Goal: Information Seeking & Learning: Understand process/instructions

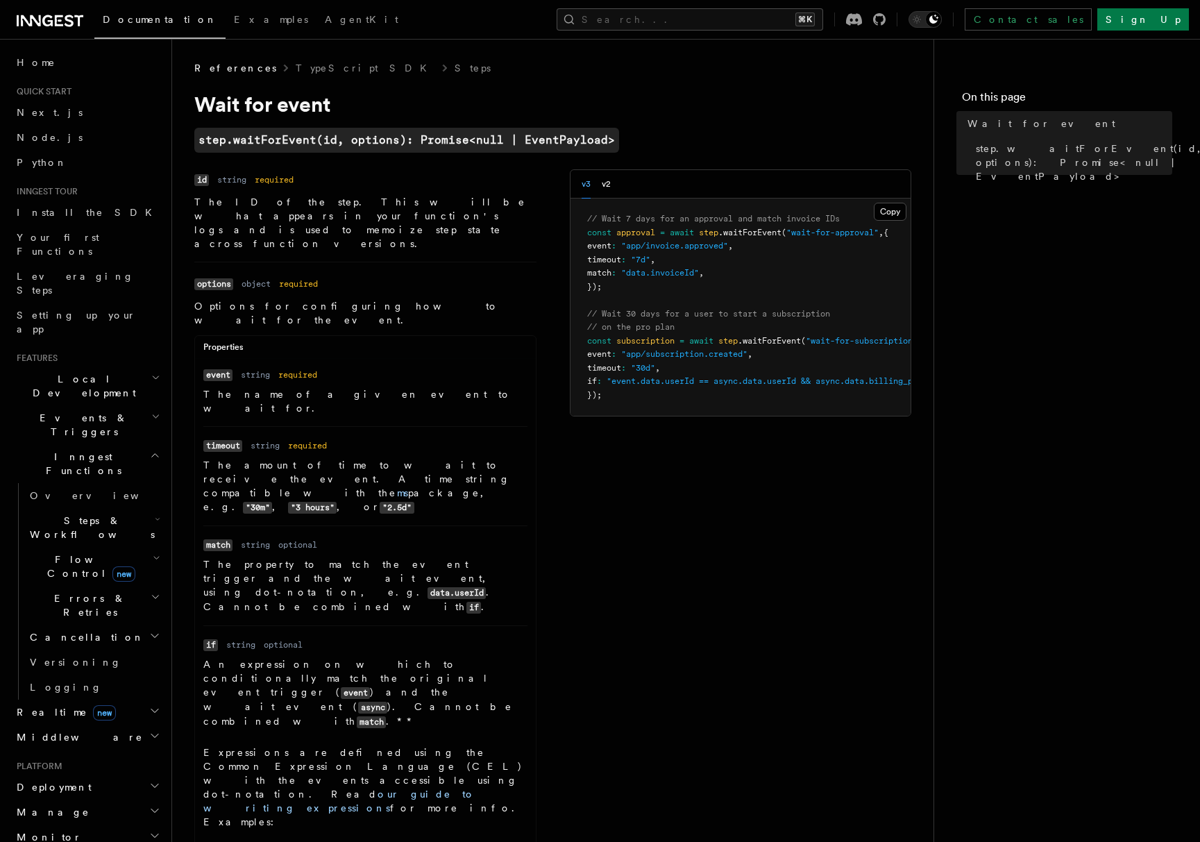
click at [117, 547] on h2 "Flow Control new" at bounding box center [93, 566] width 139 height 39
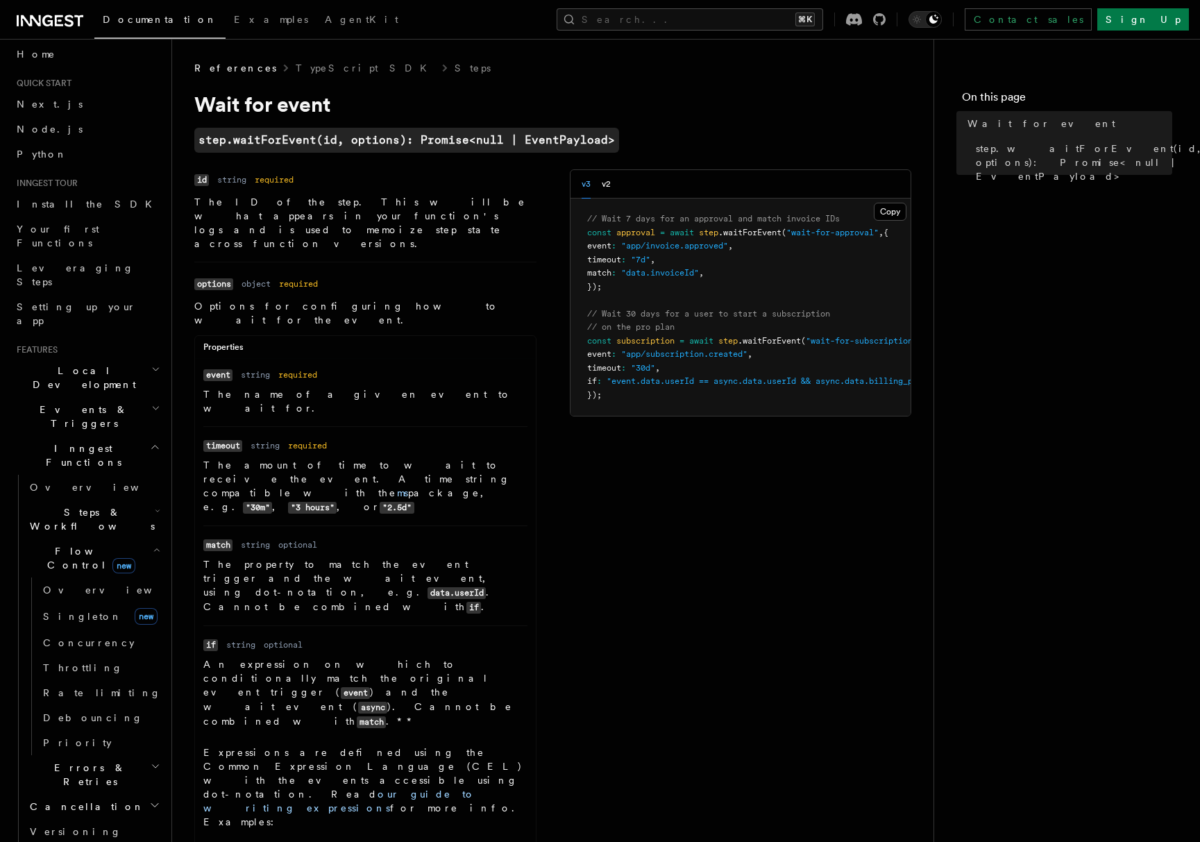
click at [282, 458] on p "The amount of time to wait to receive the event. A time string compatible with …" at bounding box center [365, 486] width 324 height 56
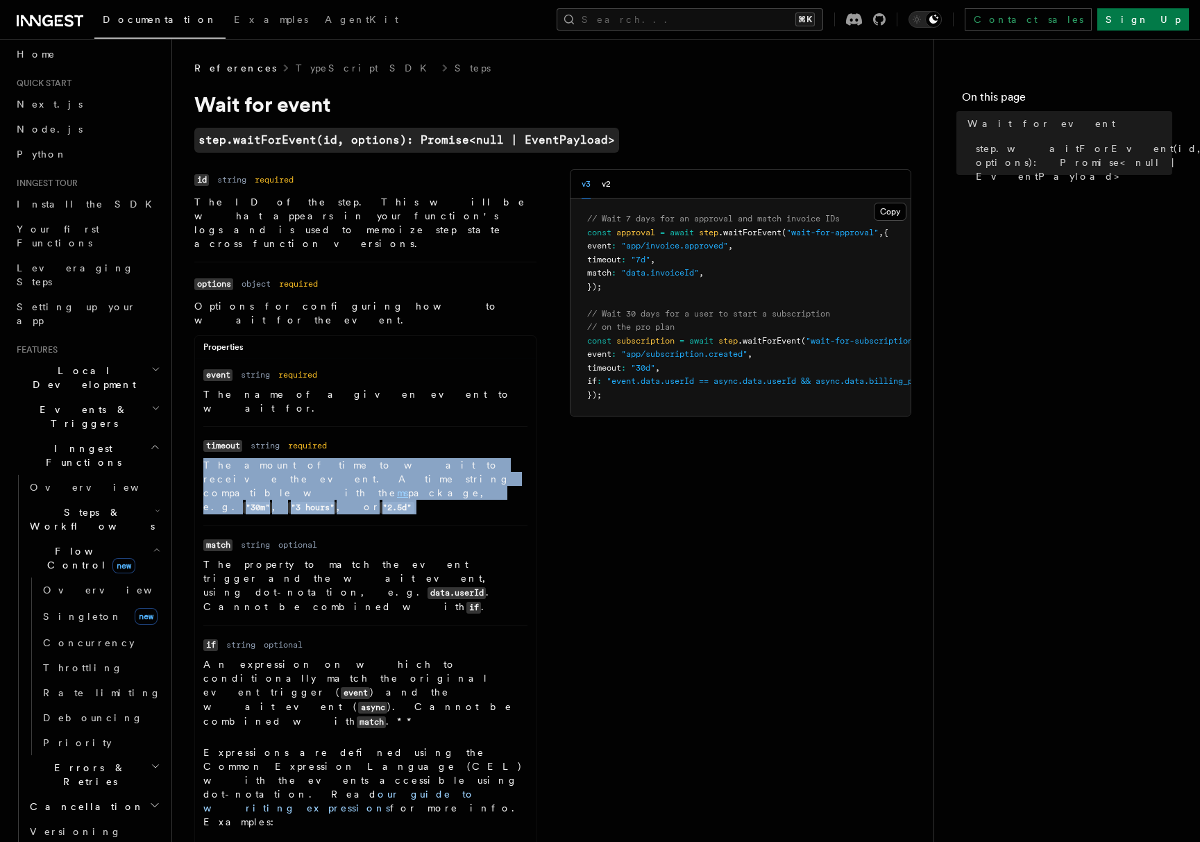
click at [282, 458] on p "The amount of time to wait to receive the event. A time string compatible with …" at bounding box center [365, 486] width 324 height 56
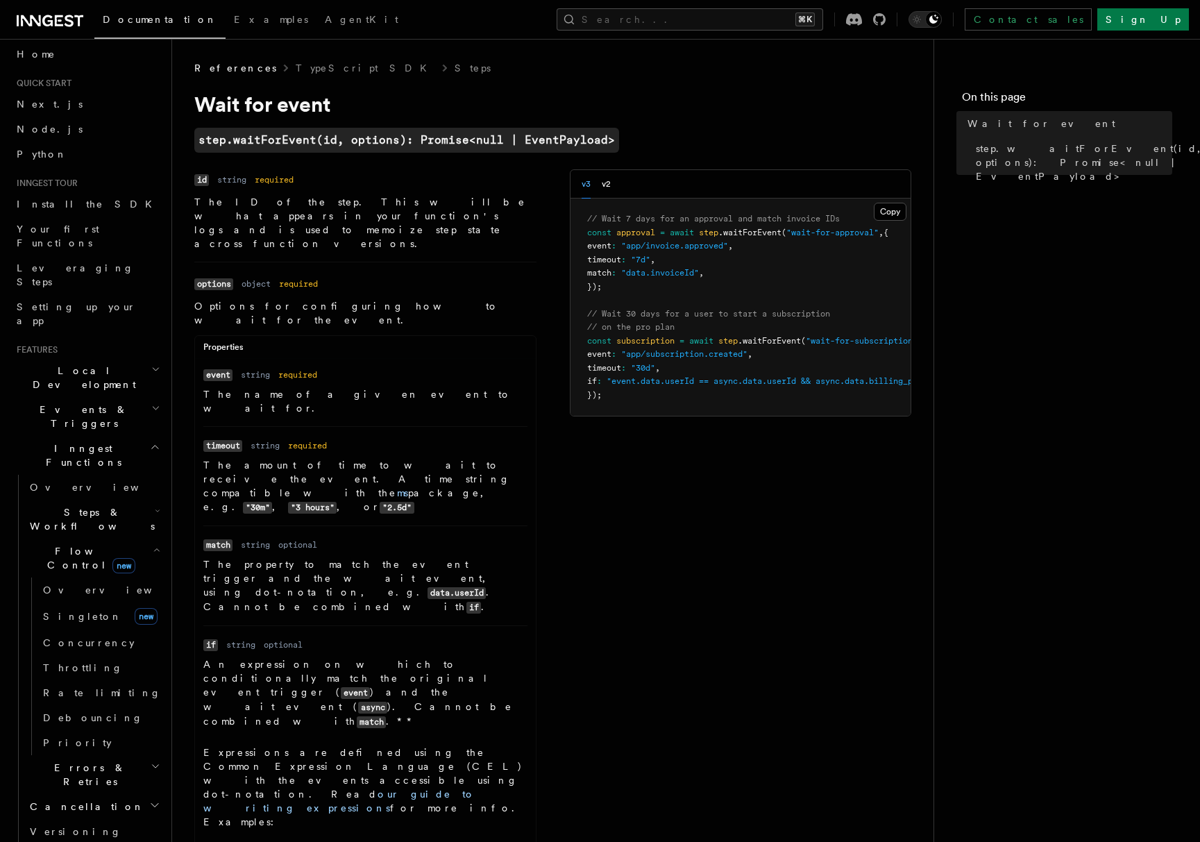
click at [340, 212] on p "The ID of the step. This will be what appears in your function's logs and is us…" at bounding box center [365, 223] width 342 height 56
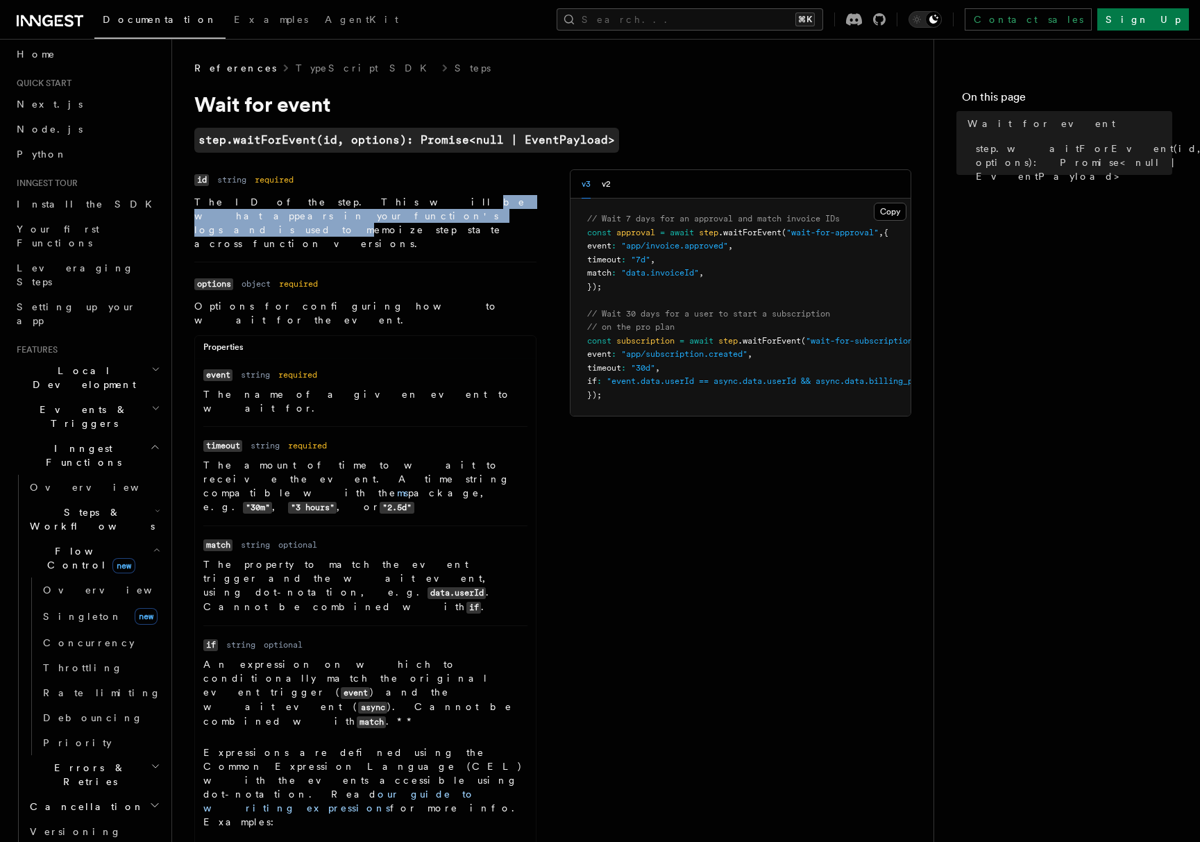
drag, startPoint x: 214, startPoint y: 211, endPoint x: 316, endPoint y: 205, distance: 101.5
click at [316, 205] on p "The ID of the step. This will be what appears in your function's logs and is us…" at bounding box center [365, 223] width 342 height 56
click at [378, 203] on p "The ID of the step. This will be what appears in your function's logs and is us…" at bounding box center [365, 223] width 342 height 56
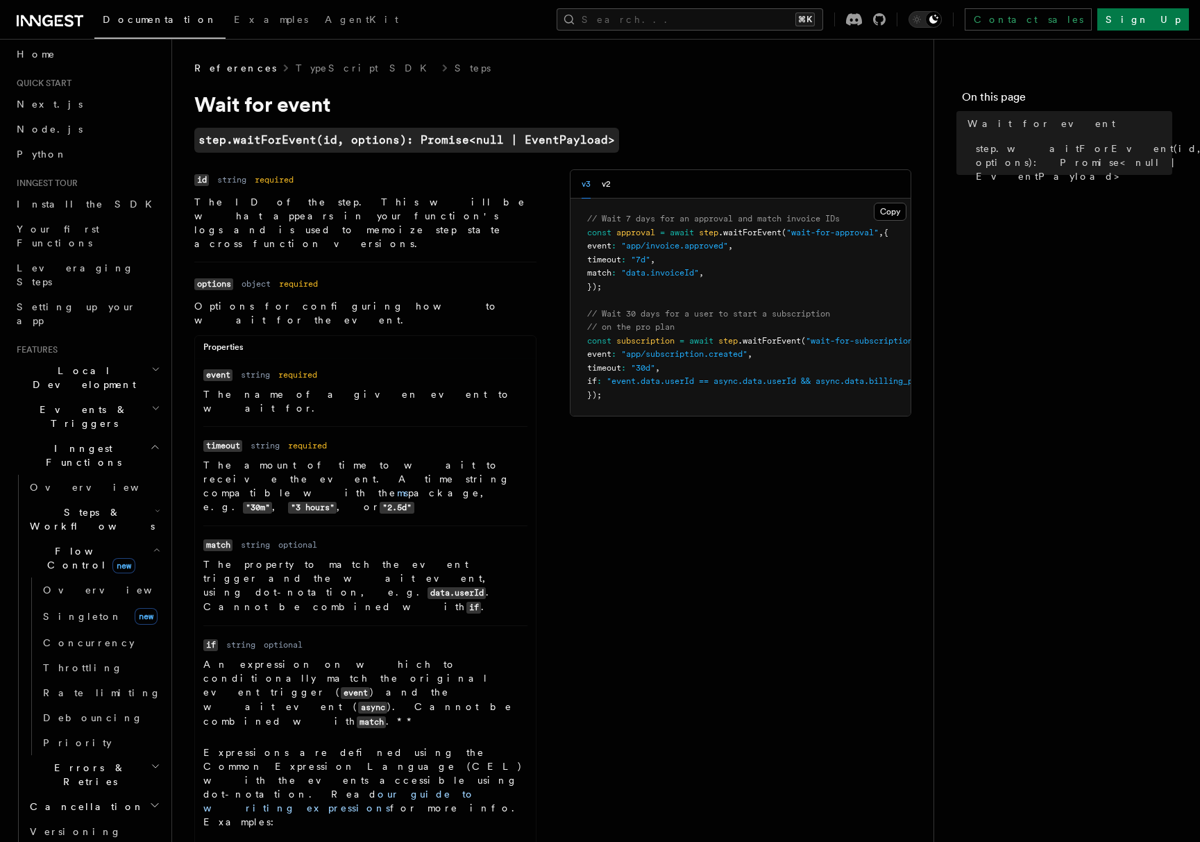
click at [459, 203] on p "The ID of the step. This will be what appears in your function's logs and is us…" at bounding box center [365, 223] width 342 height 56
drag, startPoint x: 524, startPoint y: 201, endPoint x: 264, endPoint y: 225, distance: 261.4
click at [264, 225] on li "Name id Type string Required required Description The ID of the step. This will…" at bounding box center [365, 215] width 342 height 92
click at [293, 219] on p "The ID of the step. This will be what appears in your function's logs and is us…" at bounding box center [365, 223] width 342 height 56
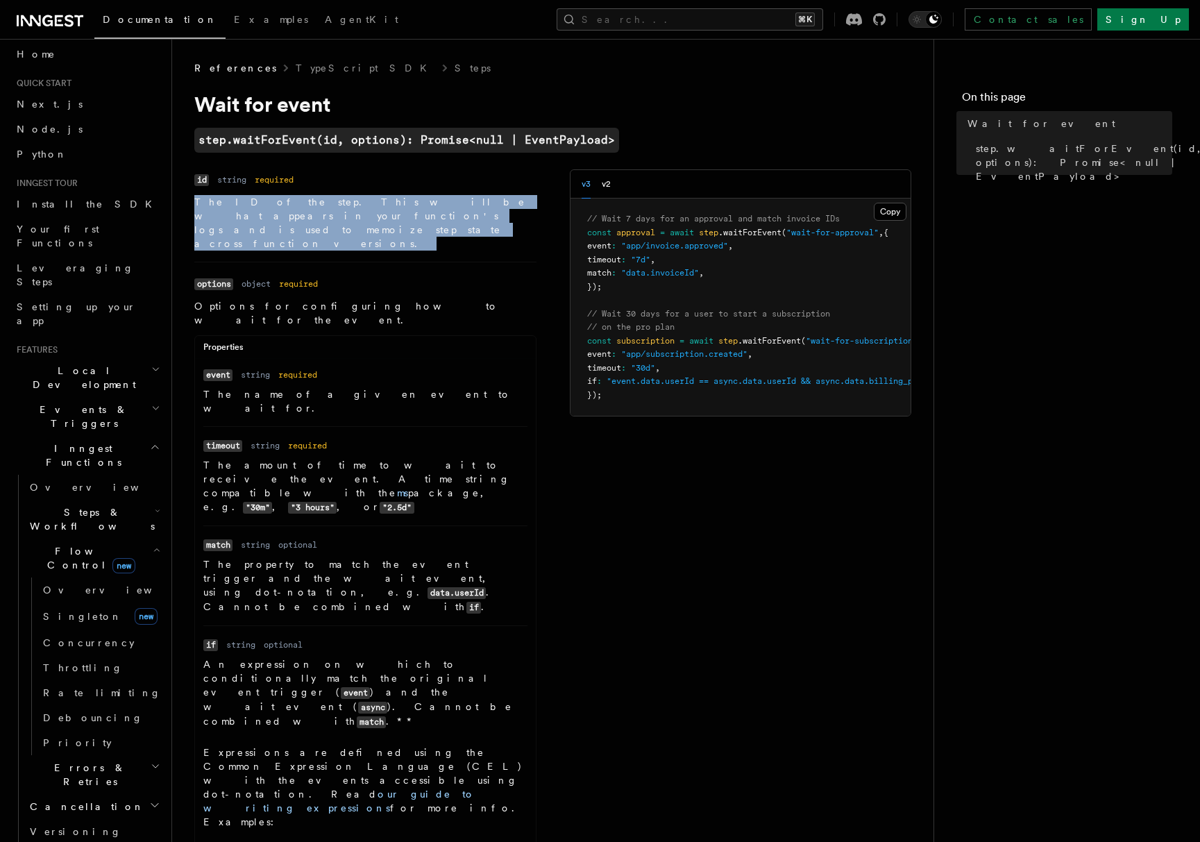
click at [293, 219] on p "The ID of the step. This will be what appears in your function's logs and is us…" at bounding box center [365, 223] width 342 height 56
click at [380, 195] on p "The ID of the step. This will be what appears in your function's logs and is us…" at bounding box center [365, 223] width 342 height 56
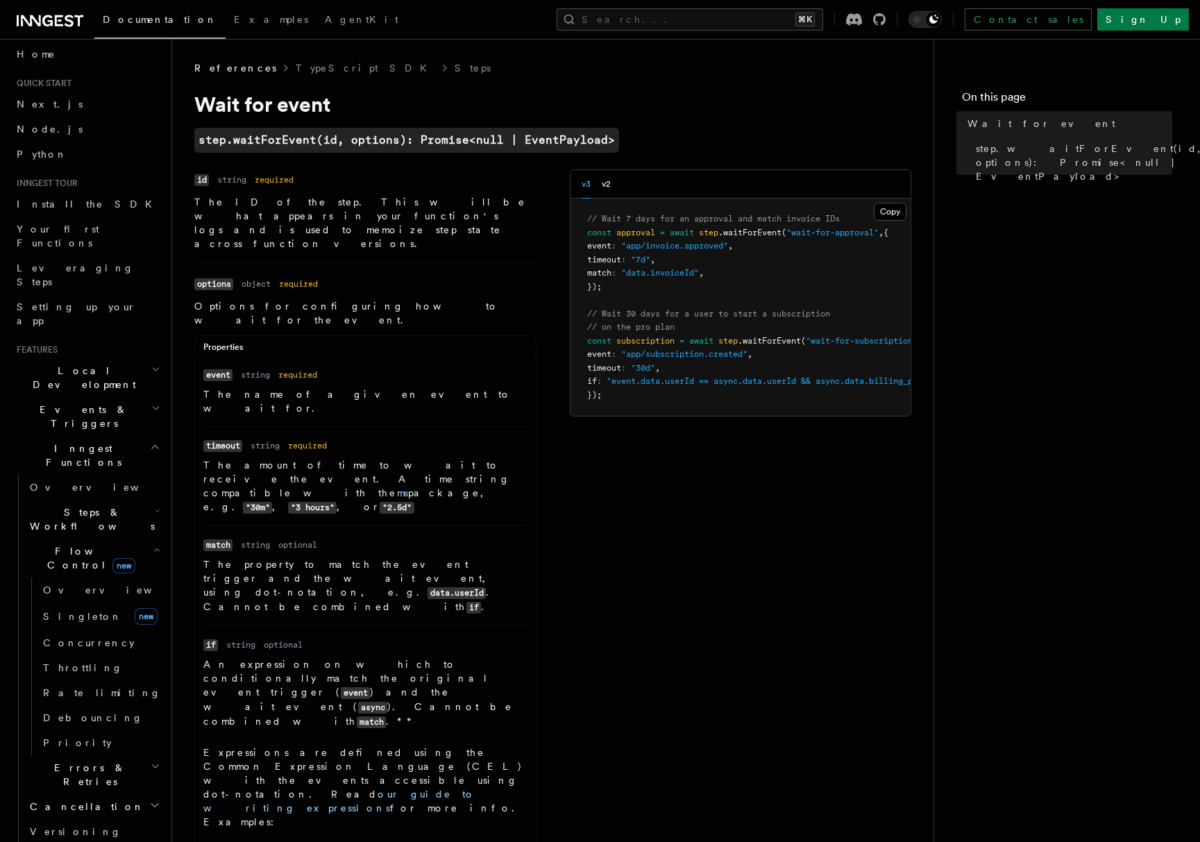
click at [241, 299] on p "Options for configuring how to wait for the event." at bounding box center [365, 313] width 342 height 28
click at [245, 299] on p "Options for configuring how to wait for the event." at bounding box center [365, 313] width 342 height 28
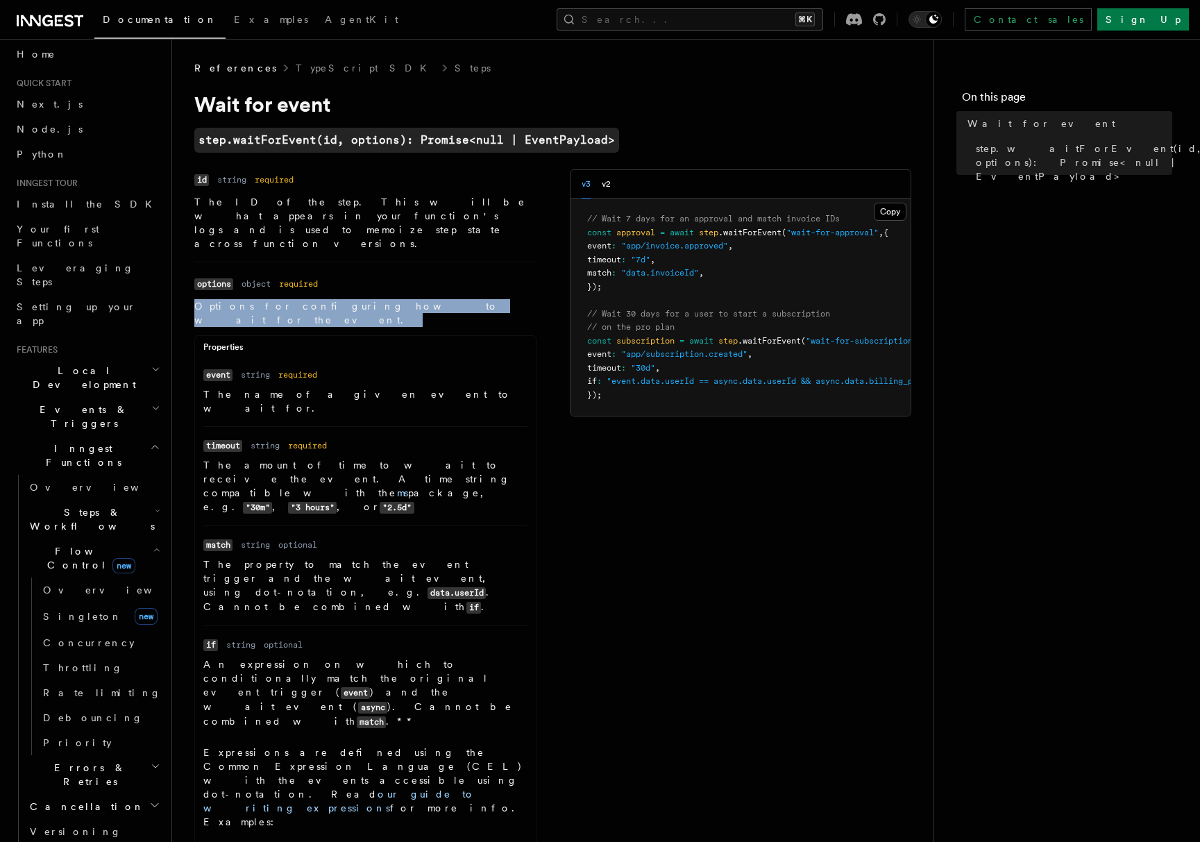
click at [245, 299] on p "Options for configuring how to wait for the event." at bounding box center [365, 313] width 342 height 28
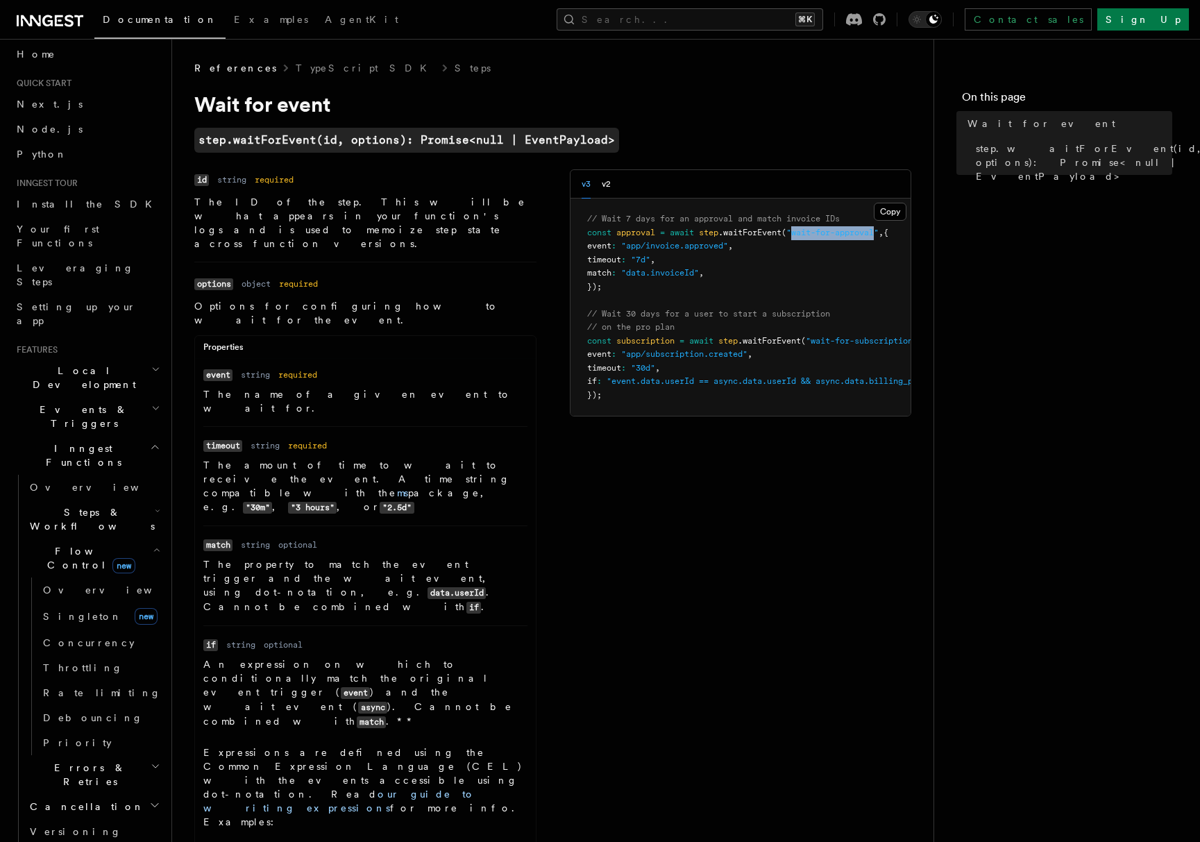
drag, startPoint x: 795, startPoint y: 228, endPoint x: 884, endPoint y: 233, distance: 88.9
click at [879, 232] on span ""wait-for-approval"" at bounding box center [832, 233] width 92 height 10
drag, startPoint x: 621, startPoint y: 242, endPoint x: 771, endPoint y: 264, distance: 151.6
click at [771, 264] on pre "// Wait 7 days for an approval and match invoice IDs const approval = await ste…" at bounding box center [741, 307] width 341 height 217
click at [762, 268] on pre "// Wait 7 days for an approval and match invoice IDs const approval = await ste…" at bounding box center [741, 307] width 341 height 217
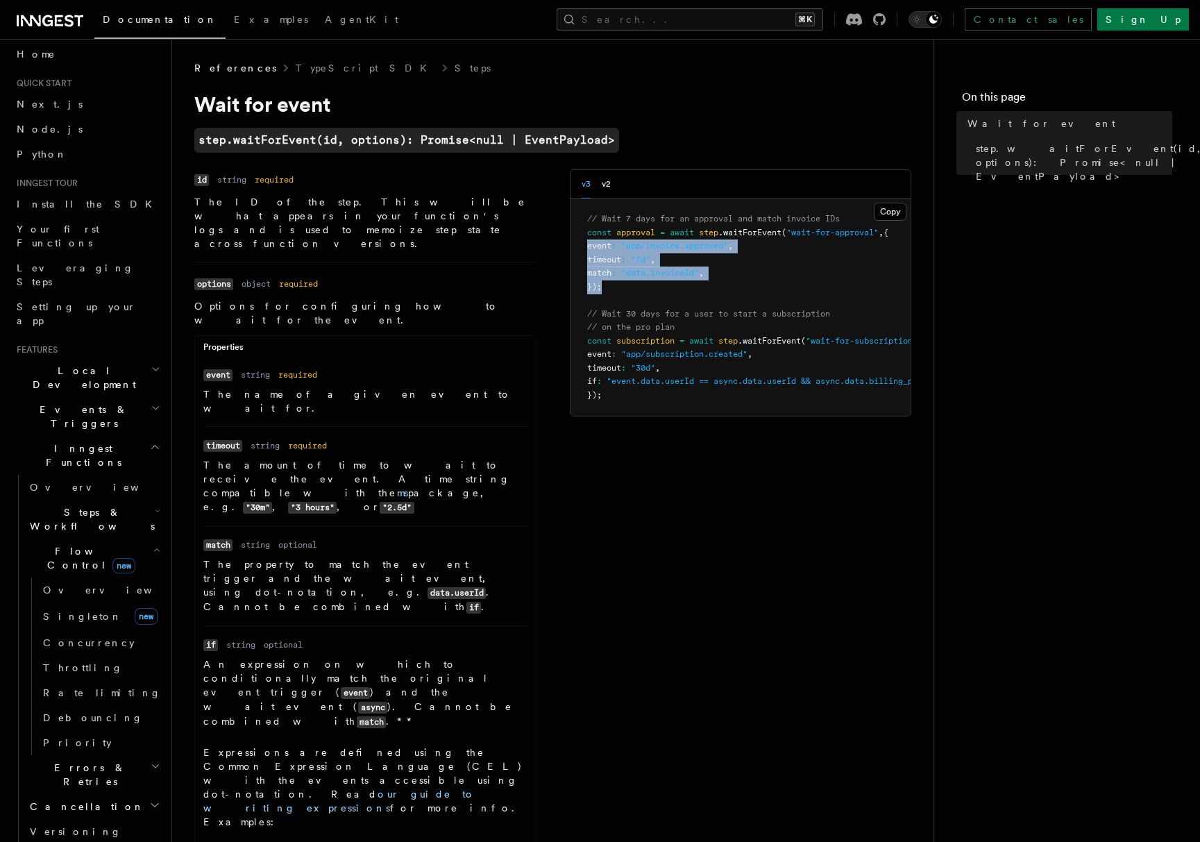
drag, startPoint x: 695, startPoint y: 280, endPoint x: 559, endPoint y: 237, distance: 142.9
click at [559, 237] on div "Name id Type string Required required Description The ID of the step. This will…" at bounding box center [552, 533] width 717 height 728
click at [671, 264] on pre "// Wait 7 days for an approval and match invoice IDs const approval = await ste…" at bounding box center [741, 307] width 341 height 217
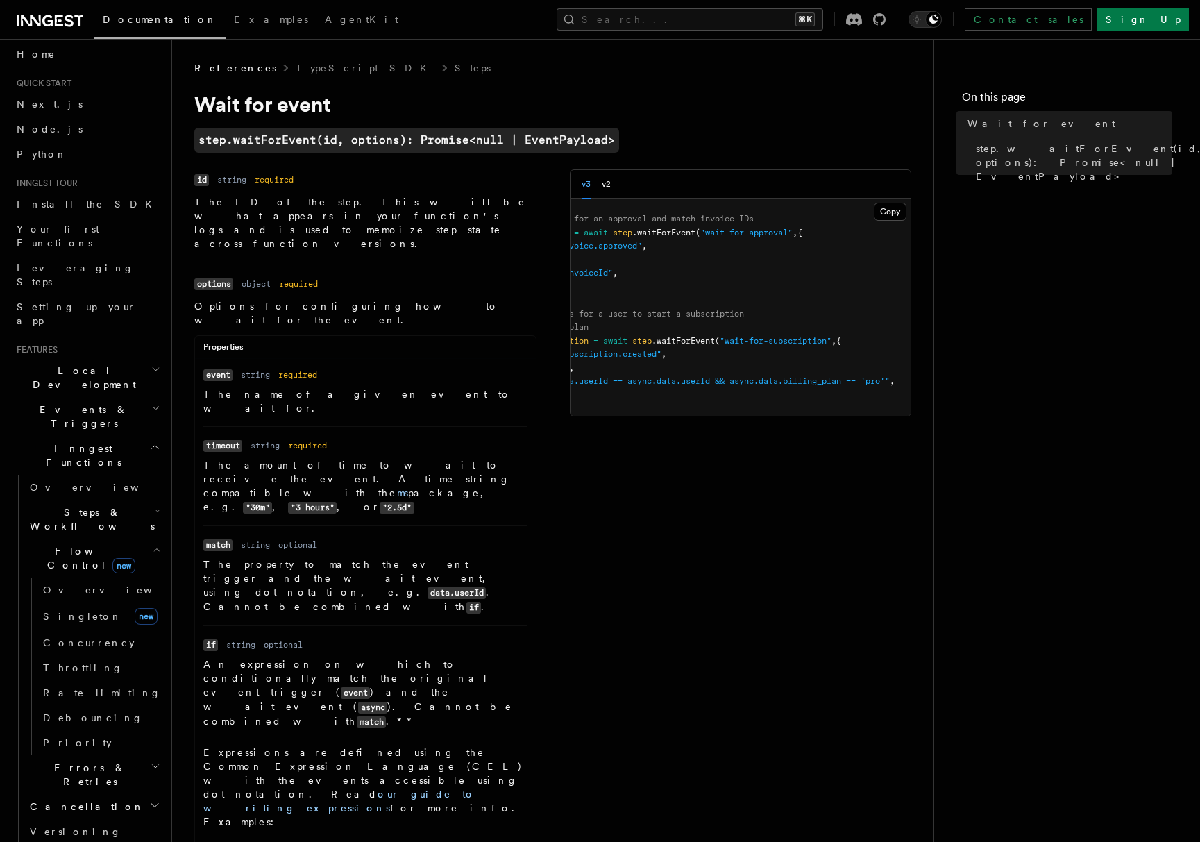
scroll to position [0, 0]
